Goal: Find specific page/section: Find specific page/section

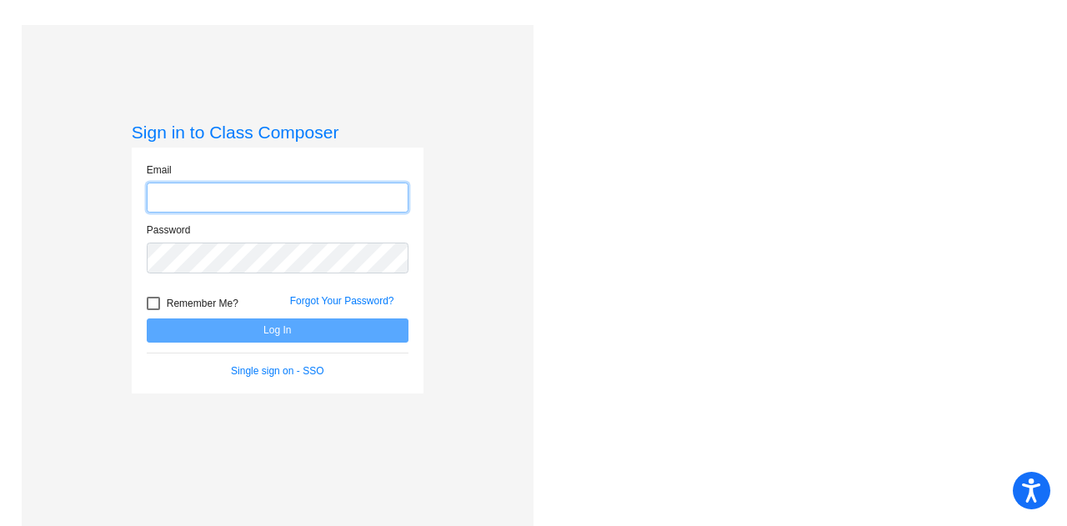
type input "[PERSON_NAME][EMAIL_ADDRESS][PERSON_NAME][DOMAIN_NAME]"
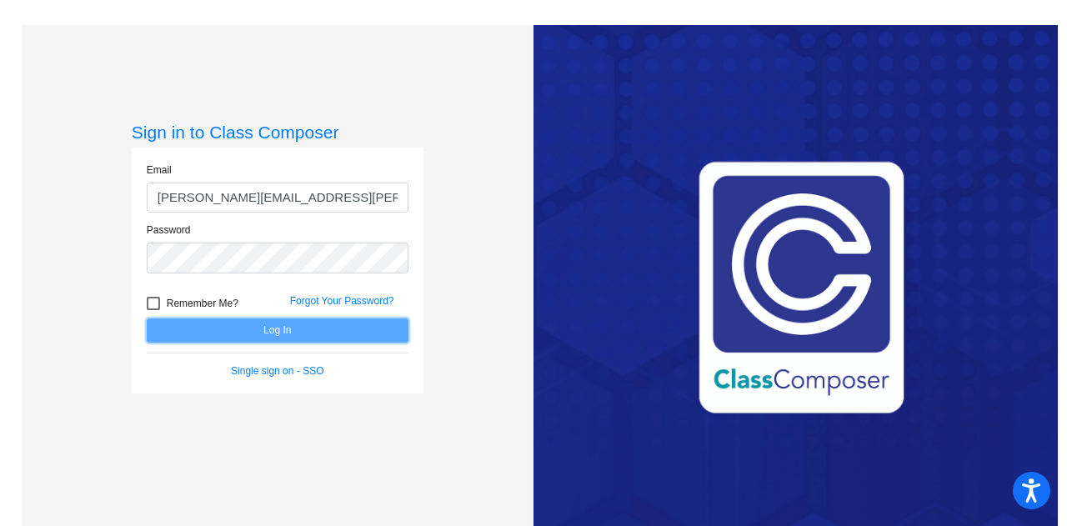
click at [255, 332] on button "Log In" at bounding box center [278, 330] width 262 height 24
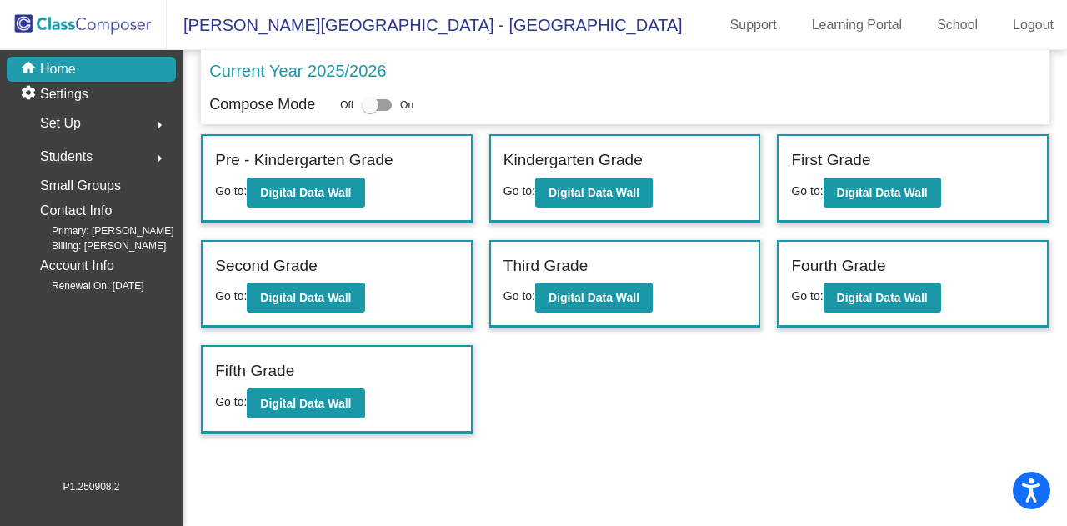
click at [92, 157] on span "Students" at bounding box center [66, 156] width 53 height 23
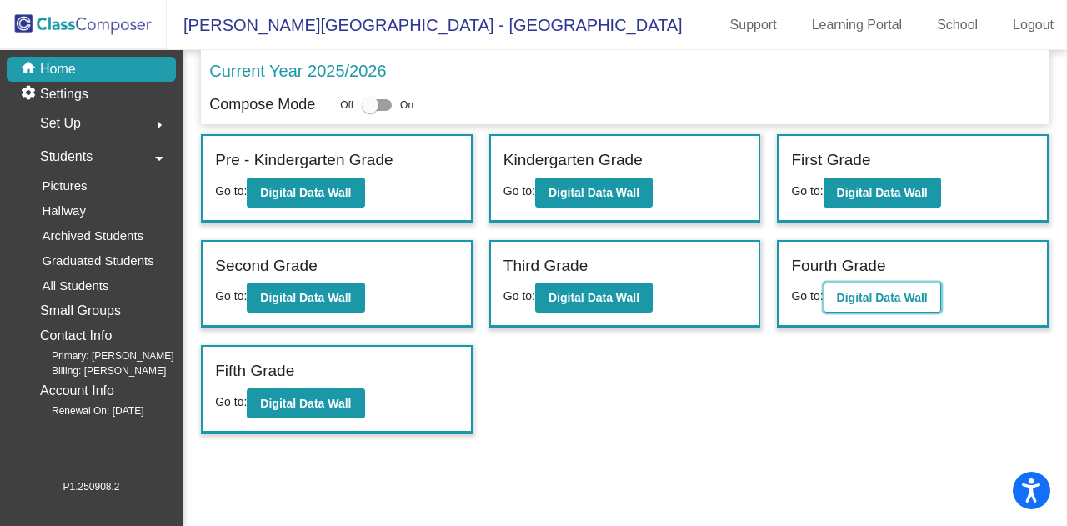
click at [892, 295] on b "Digital Data Wall" at bounding box center [882, 297] width 91 height 13
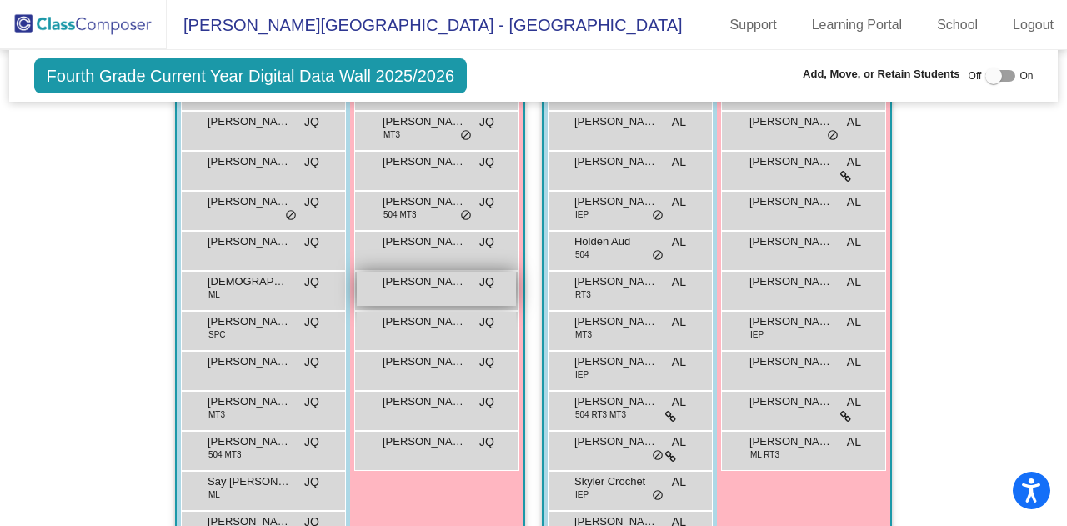
scroll to position [1134, 0]
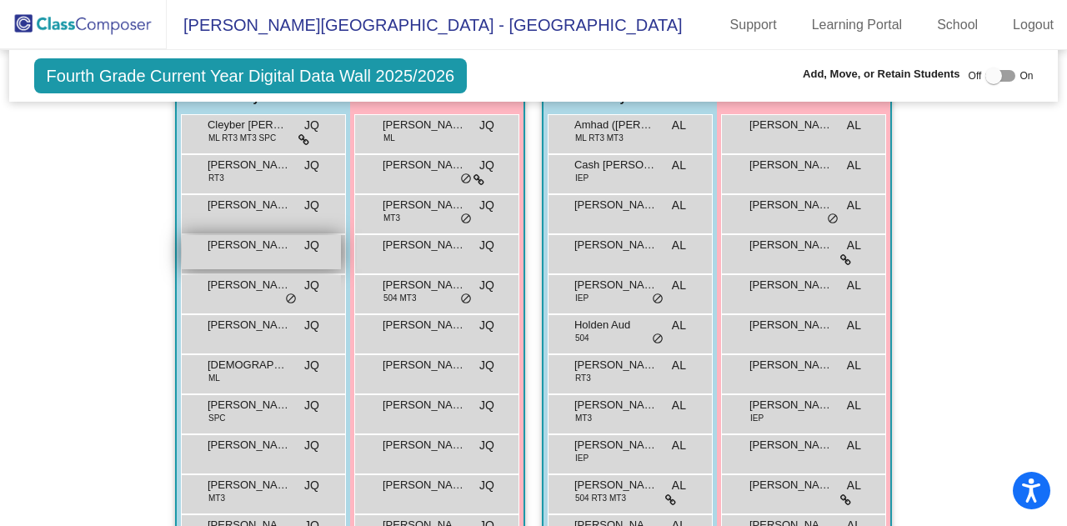
click at [226, 251] on div "[PERSON_NAME] JQ lock do_not_disturb_alt" at bounding box center [261, 252] width 159 height 34
